Goal: Information Seeking & Learning: Learn about a topic

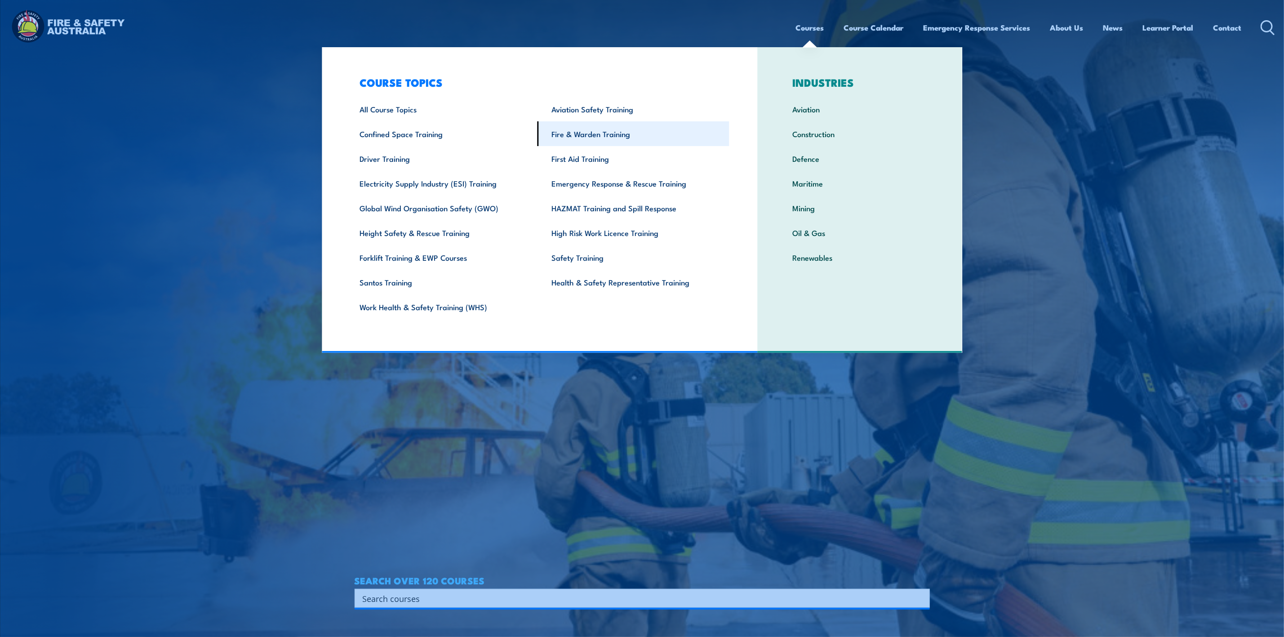
click at [607, 133] on link "Fire & Warden Training" at bounding box center [634, 133] width 192 height 25
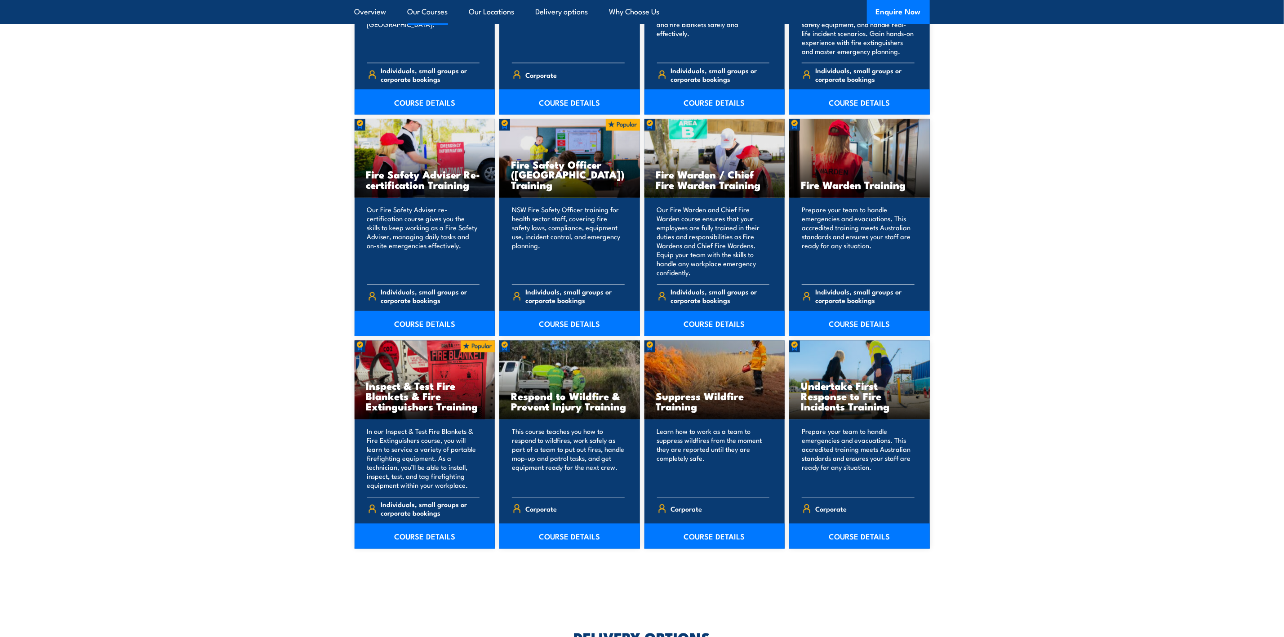
scroll to position [1146, 0]
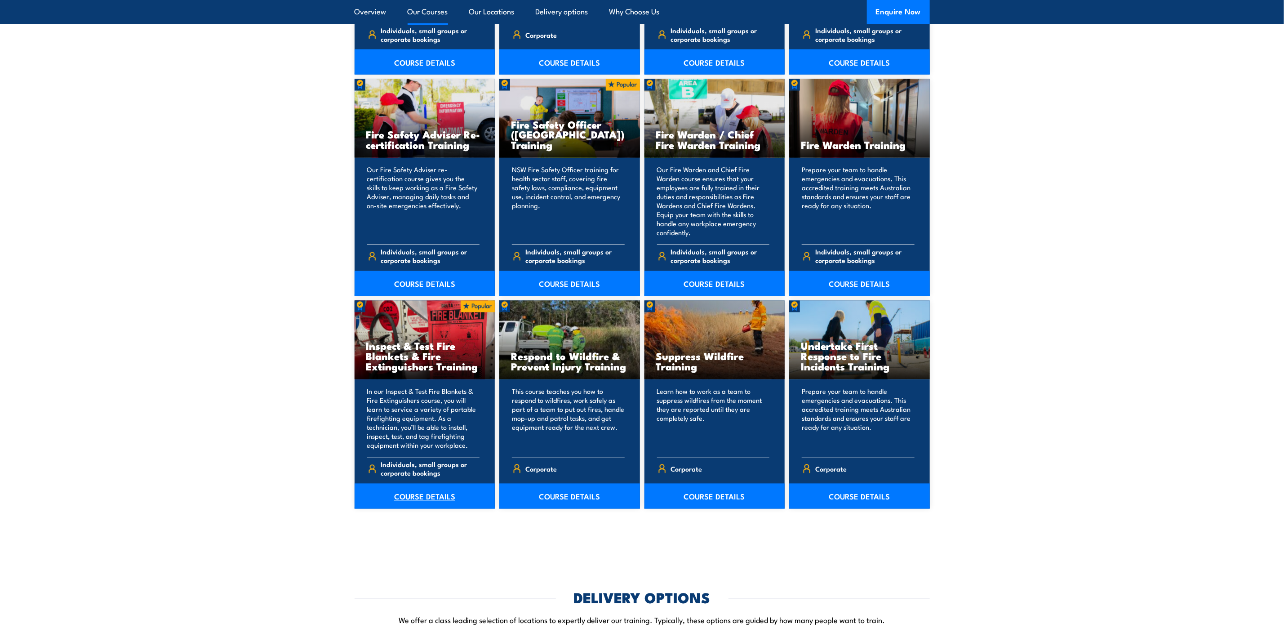
click at [416, 493] on link "COURSE DETAILS" at bounding box center [425, 496] width 141 height 25
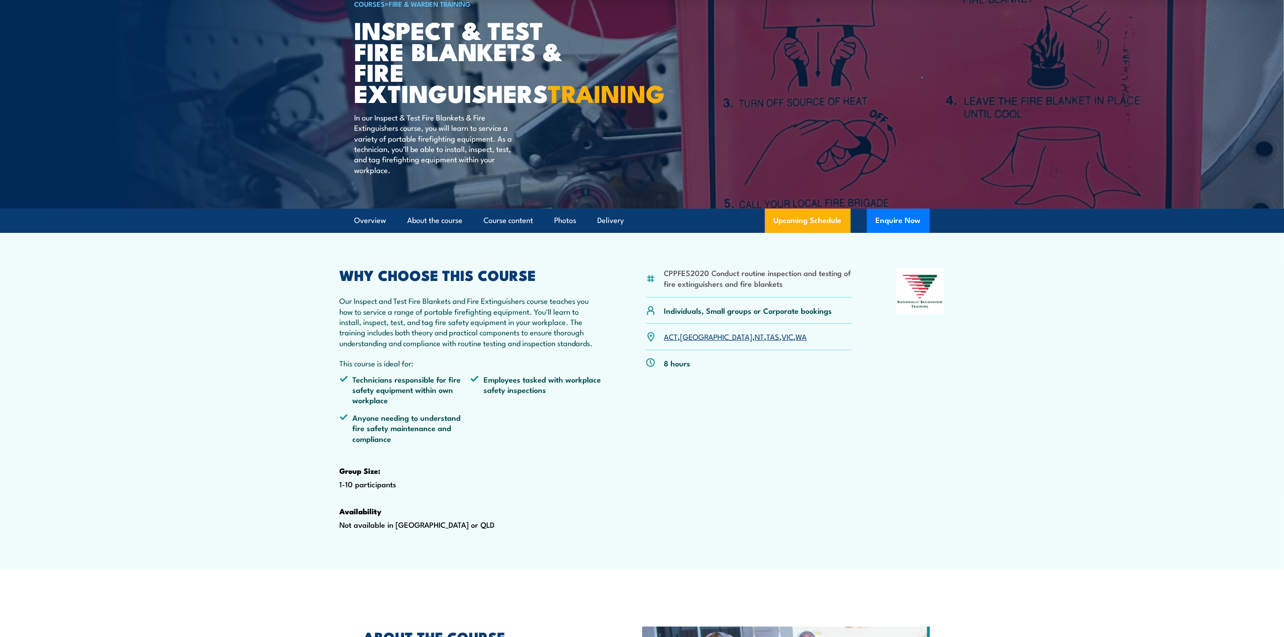
scroll to position [67, 0]
